Goal: Entertainment & Leisure: Consume media (video, audio)

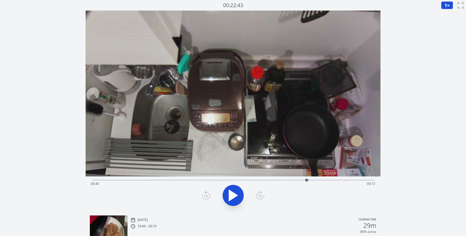
drag, startPoint x: 175, startPoint y: 178, endPoint x: 307, endPoint y: 185, distance: 131.6
click at [307, 180] on div "Time elapsed: 00:40 Time remaining: 00:13" at bounding box center [233, 179] width 282 height 1
drag, startPoint x: 353, startPoint y: 180, endPoint x: 320, endPoint y: 175, distance: 33.0
click at [320, 175] on div "Time elapsed: 00:43 Time remaining: 00:11" at bounding box center [233, 111] width 295 height 200
drag, startPoint x: 373, startPoint y: 180, endPoint x: 269, endPoint y: 177, distance: 104.3
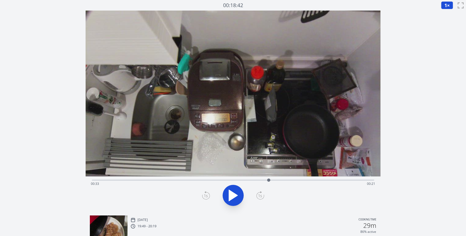
click at [269, 177] on div at bounding box center [269, 180] width 8 height 8
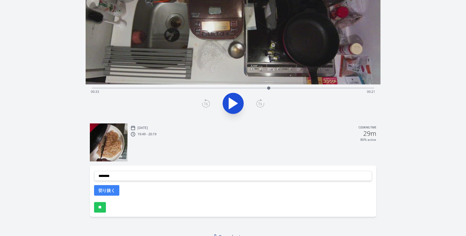
scroll to position [98, 0]
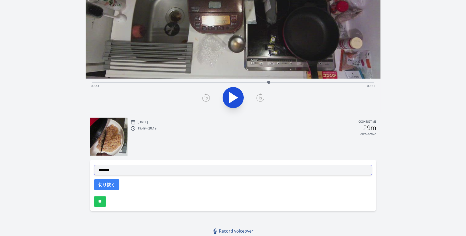
click at [266, 167] on select "**********" at bounding box center [233, 170] width 278 height 10
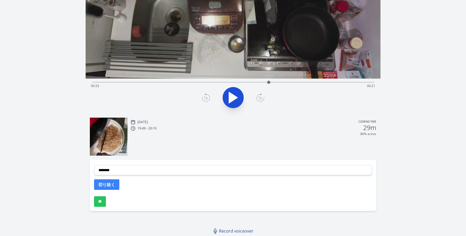
click at [252, 145] on div "Sat, 9th Aug 2025 Cooking time 19:49 - 20:19 29m 86% active" at bounding box center [253, 136] width 245 height 37
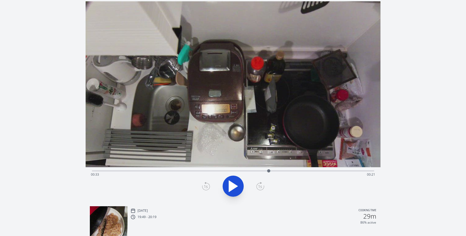
scroll to position [0, 0]
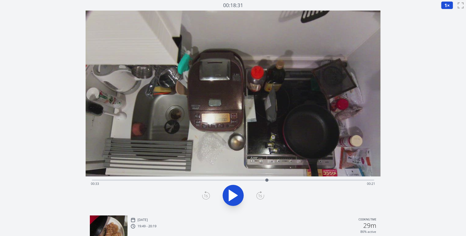
click at [267, 179] on div at bounding box center [266, 179] width 3 height 3
drag, startPoint x: 266, startPoint y: 180, endPoint x: 259, endPoint y: 181, distance: 7.2
click at [261, 180] on div at bounding box center [262, 179] width 3 height 3
click at [232, 193] on icon at bounding box center [233, 195] width 9 height 11
click at [232, 193] on icon at bounding box center [233, 195] width 15 height 15
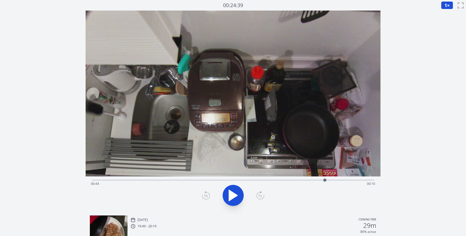
drag, startPoint x: 358, startPoint y: 181, endPoint x: 325, endPoint y: 182, distance: 33.0
click at [325, 182] on div at bounding box center [325, 180] width 8 height 8
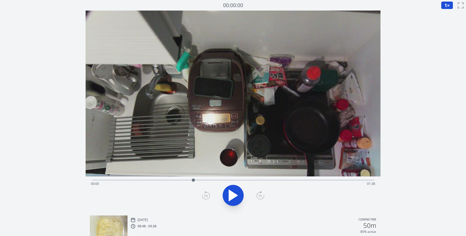
drag, startPoint x: 92, startPoint y: 180, endPoint x: 224, endPoint y: 178, distance: 132.7
click at [211, 174] on div "Time elapsed: 00:00 Time remaining: 01:38" at bounding box center [233, 111] width 295 height 200
click at [235, 185] on button at bounding box center [233, 195] width 21 height 21
click at [235, 188] on icon at bounding box center [233, 195] width 15 height 15
drag, startPoint x: 255, startPoint y: 179, endPoint x: 171, endPoint y: 181, distance: 83.5
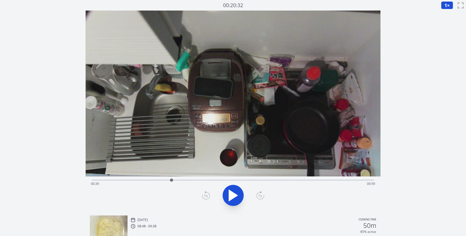
click at [171, 181] on div at bounding box center [171, 179] width 3 height 3
drag, startPoint x: 196, startPoint y: 179, endPoint x: 166, endPoint y: 182, distance: 30.4
click at [166, 182] on div at bounding box center [166, 180] width 8 height 8
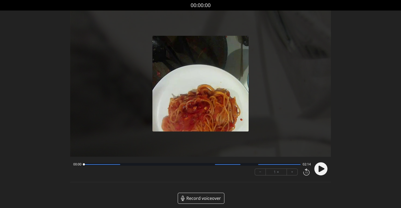
click at [318, 169] on icon at bounding box center [321, 169] width 6 height 6
